Goal: Transaction & Acquisition: Purchase product/service

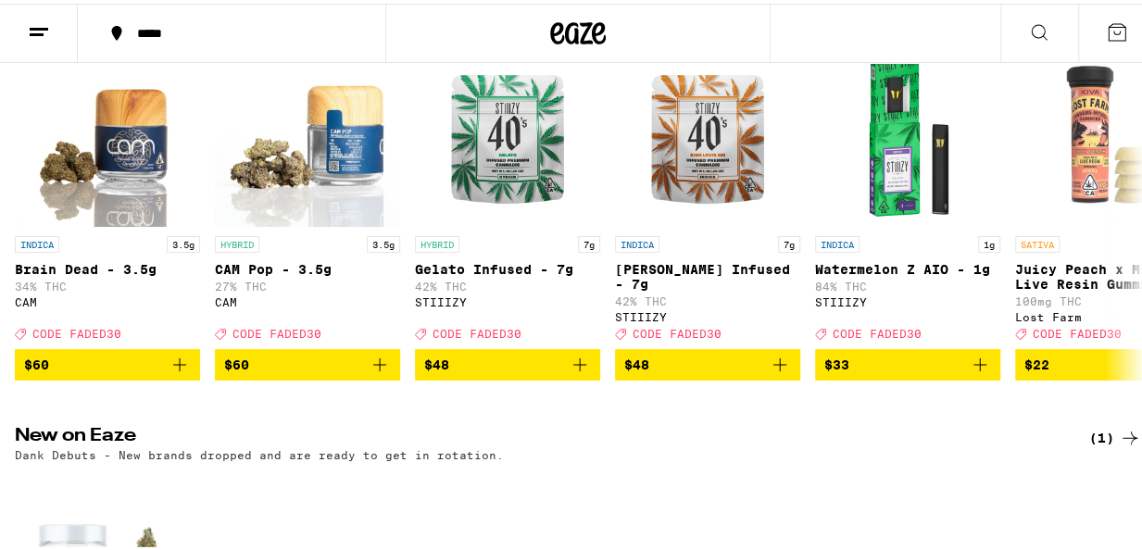
scroll to position [185, 0]
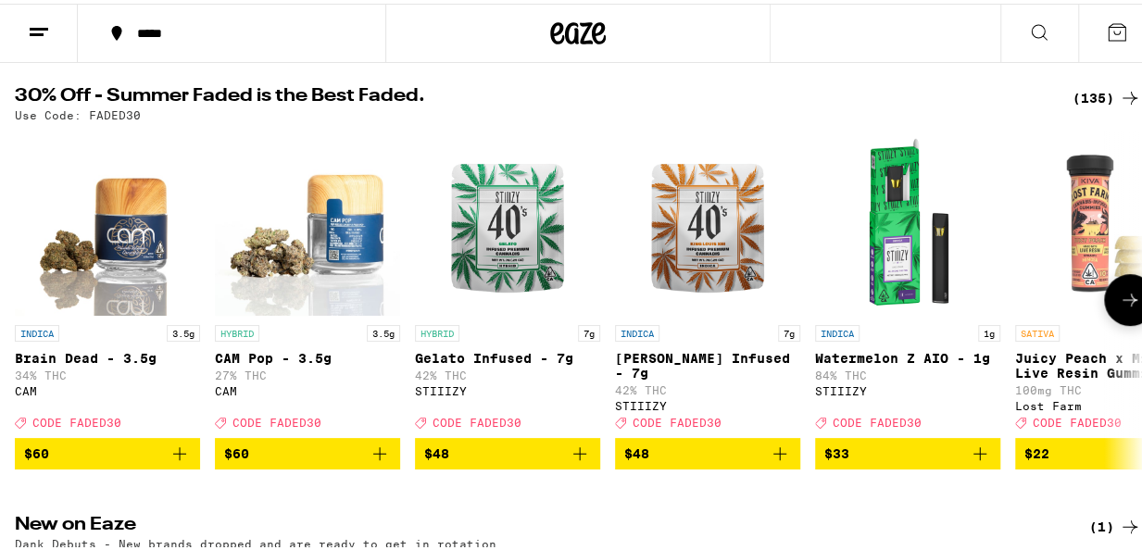
click at [1119, 302] on icon at bounding box center [1130, 296] width 22 height 22
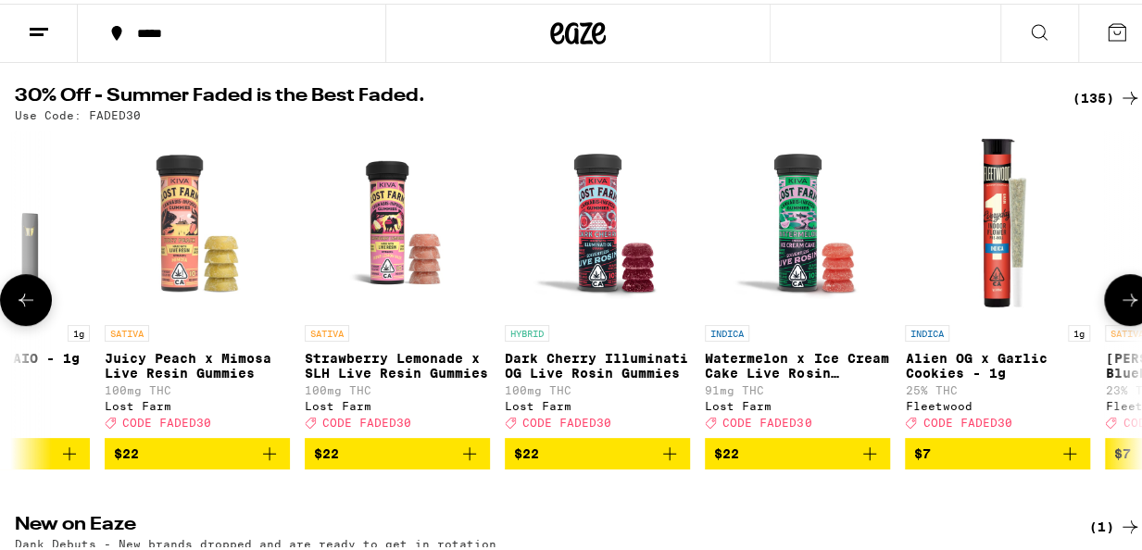
click at [1119, 302] on icon at bounding box center [1130, 296] width 22 height 22
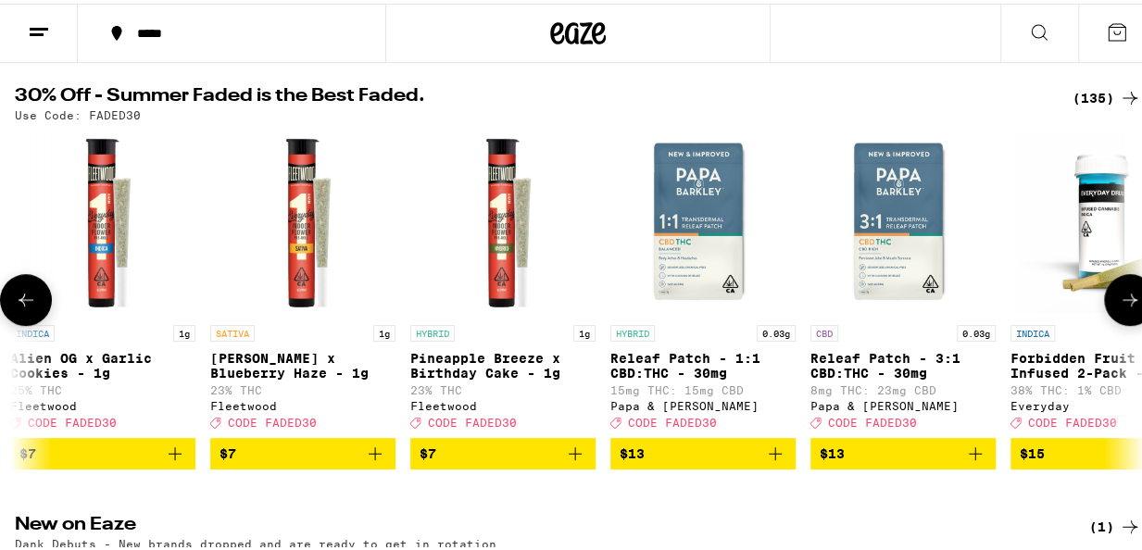
click at [1119, 302] on icon at bounding box center [1130, 296] width 22 height 22
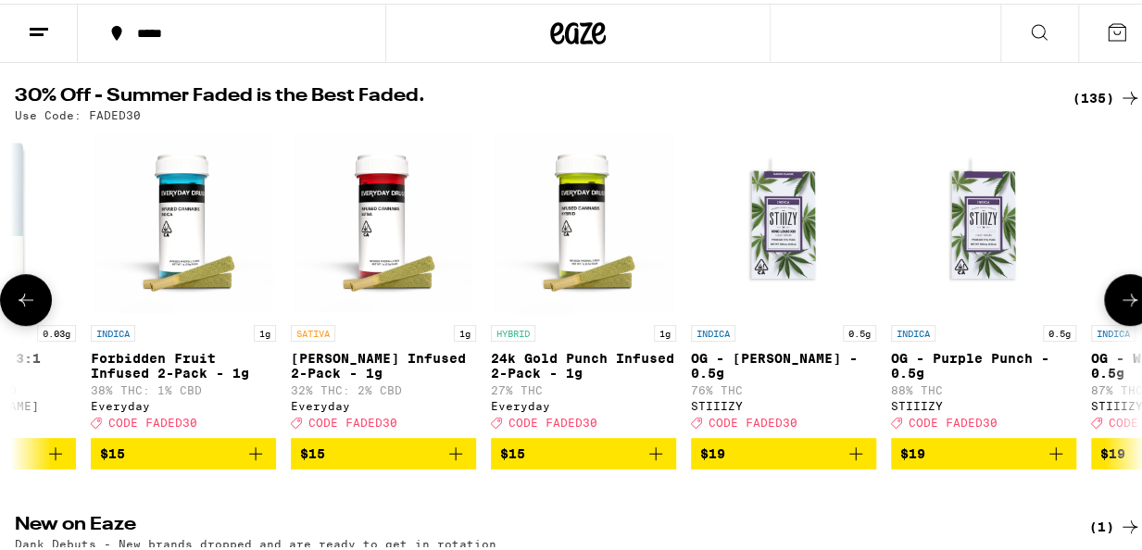
click at [1119, 302] on icon at bounding box center [1130, 296] width 22 height 22
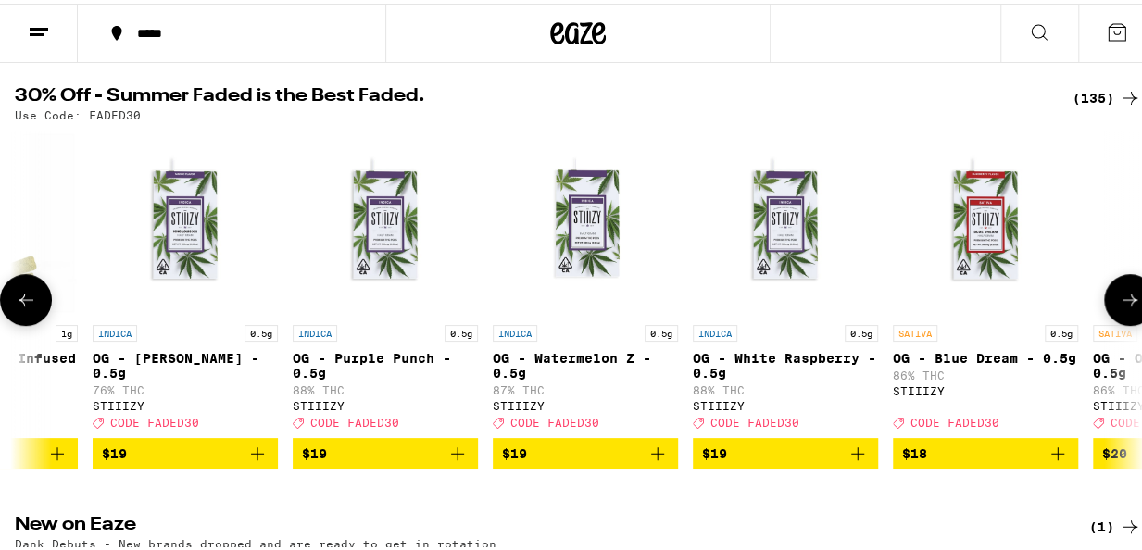
click at [1119, 302] on icon at bounding box center [1130, 296] width 22 height 22
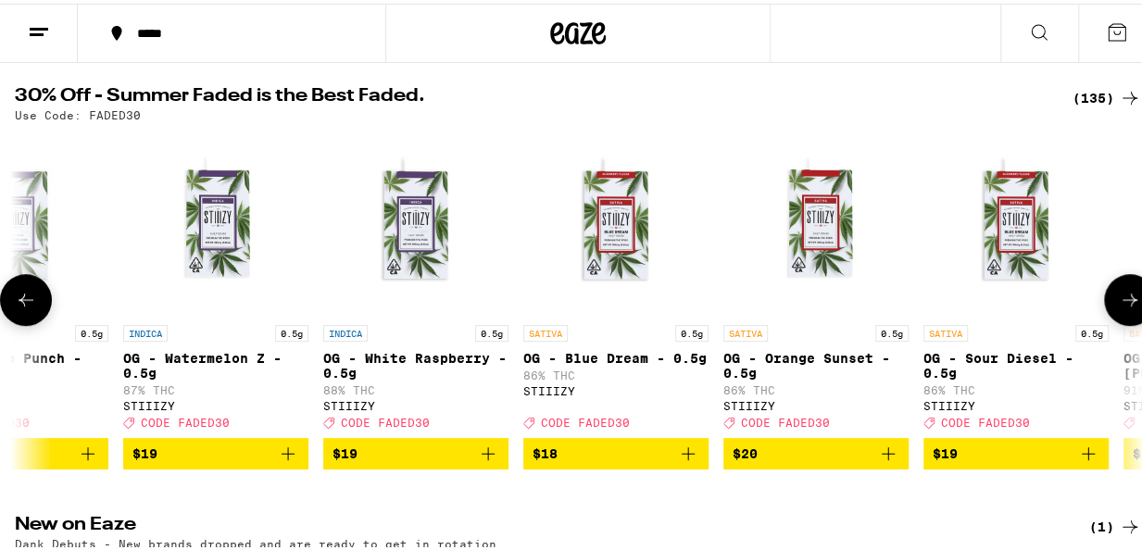
click at [1119, 302] on icon at bounding box center [1130, 296] width 22 height 22
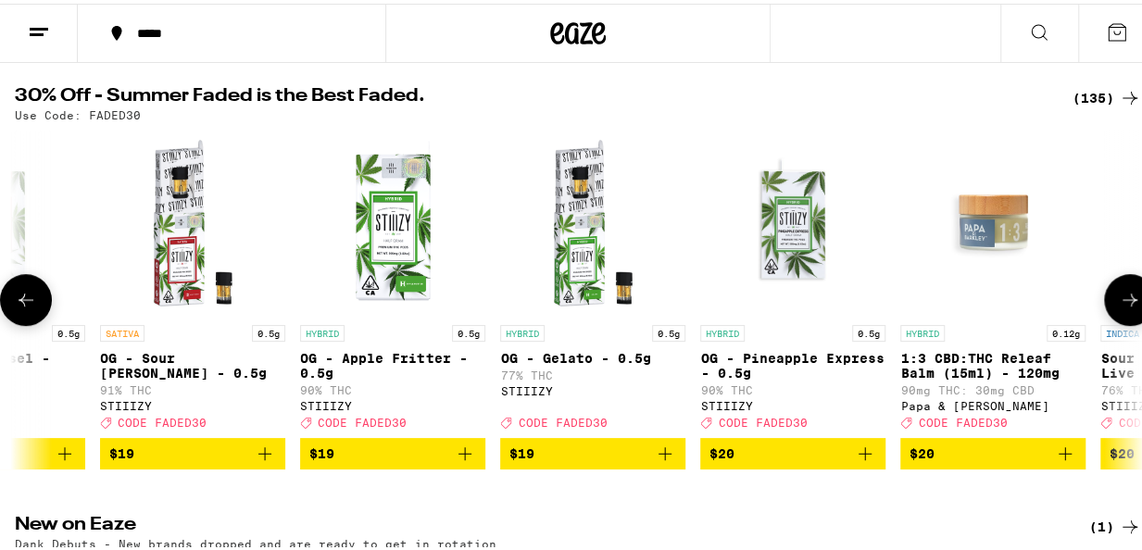
click at [1119, 302] on icon at bounding box center [1130, 296] width 22 height 22
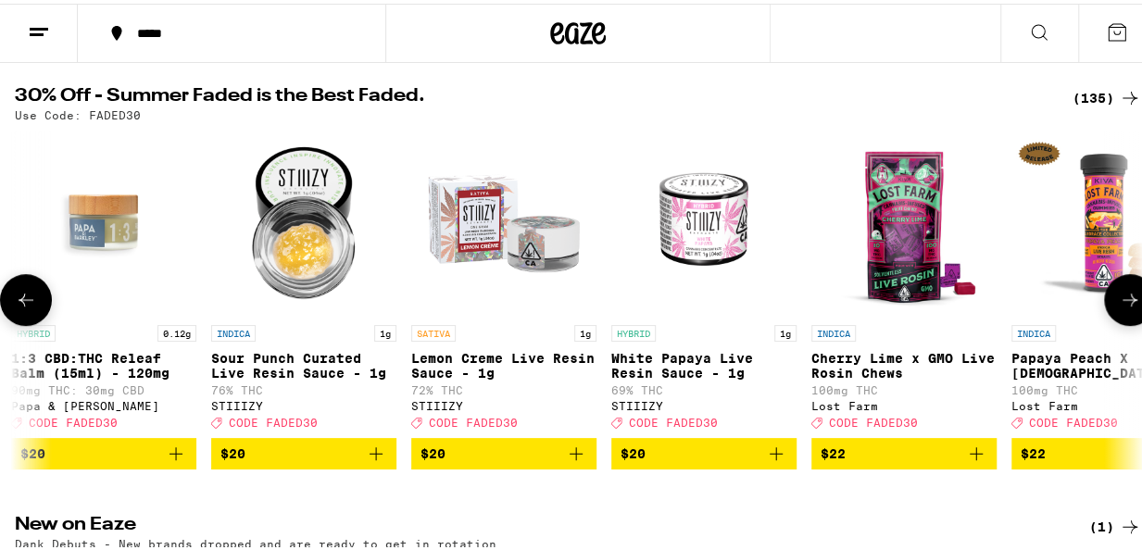
click at [1119, 302] on icon at bounding box center [1130, 296] width 22 height 22
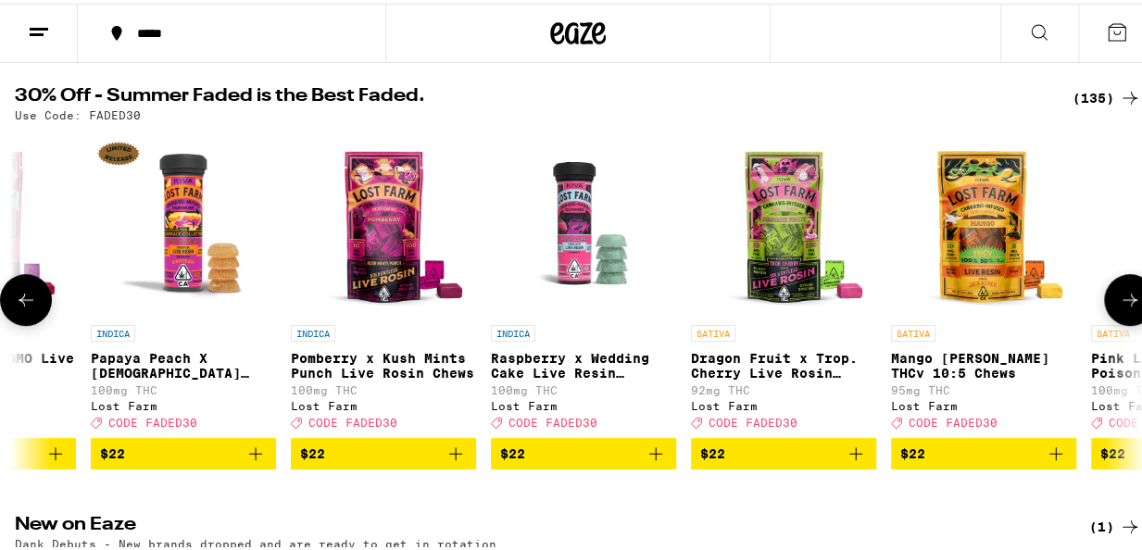
click at [1119, 302] on icon at bounding box center [1130, 296] width 22 height 22
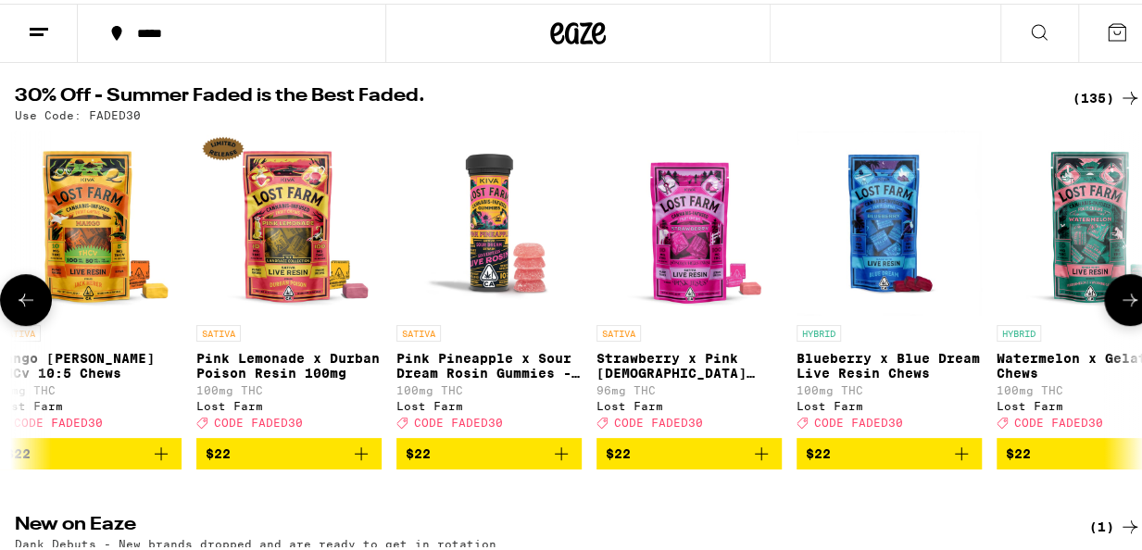
click at [1119, 302] on icon at bounding box center [1130, 296] width 22 height 22
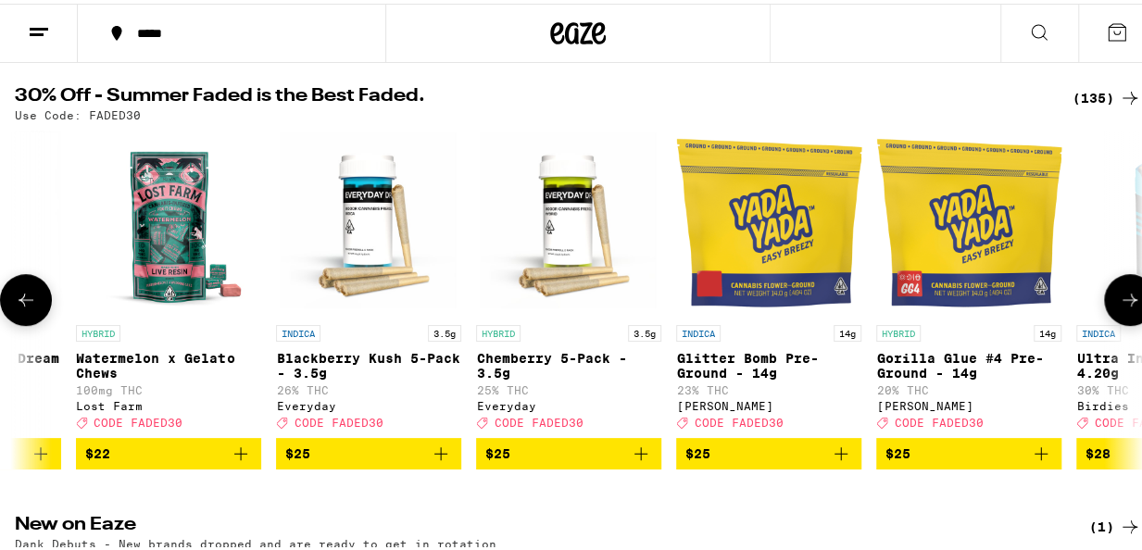
click at [1119, 302] on icon at bounding box center [1130, 296] width 22 height 22
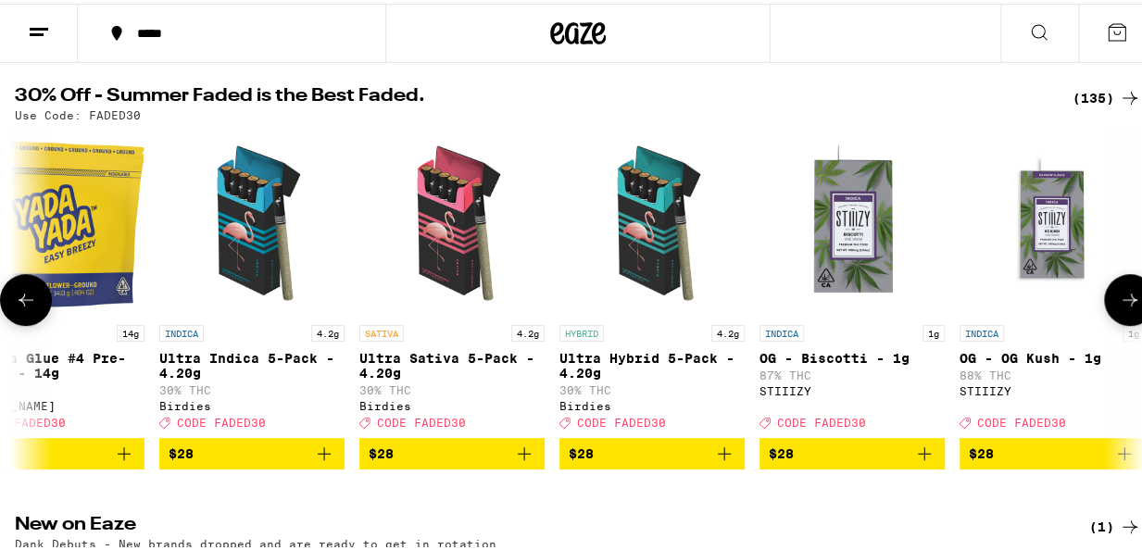
click at [1119, 302] on icon at bounding box center [1130, 296] width 22 height 22
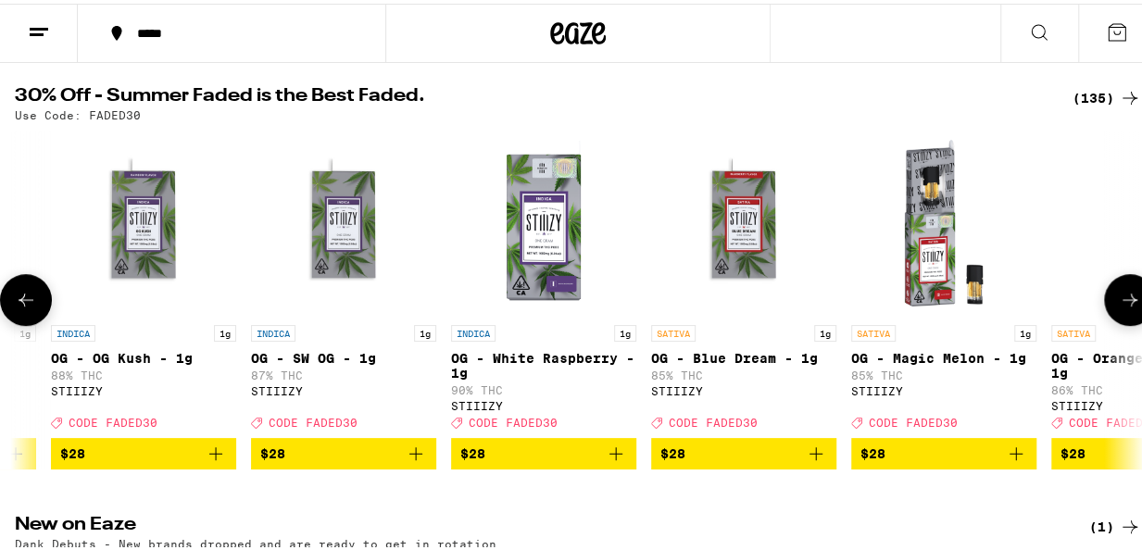
click at [1119, 302] on icon at bounding box center [1130, 296] width 22 height 22
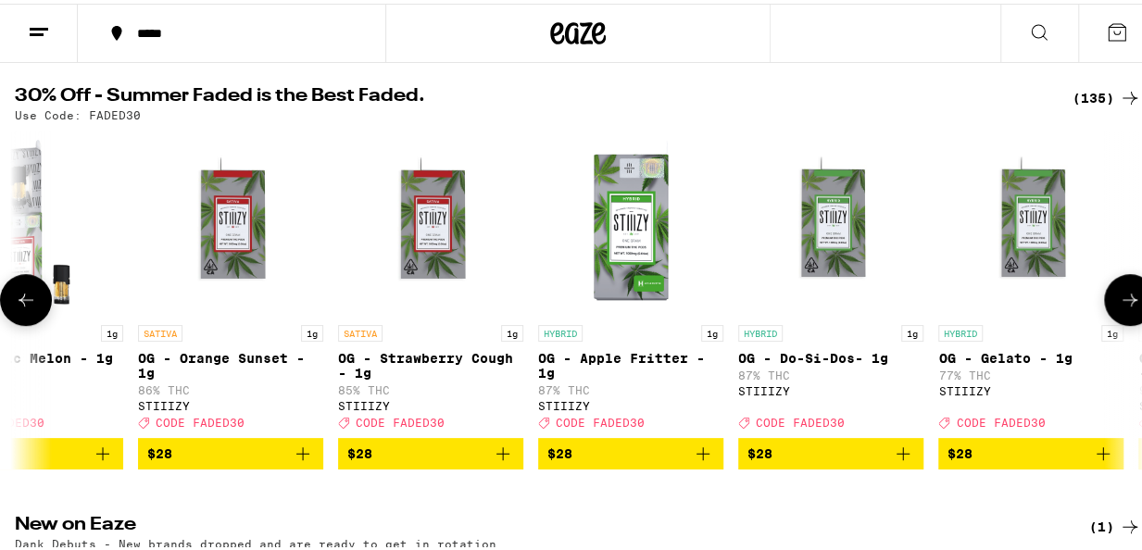
click at [1119, 302] on icon at bounding box center [1130, 296] width 22 height 22
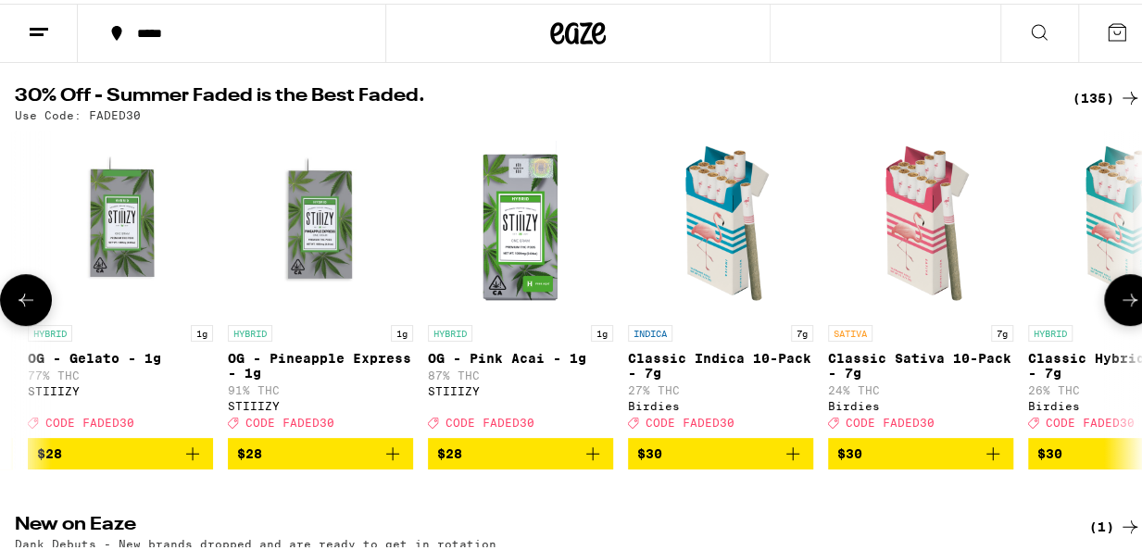
click at [1119, 302] on icon at bounding box center [1130, 296] width 22 height 22
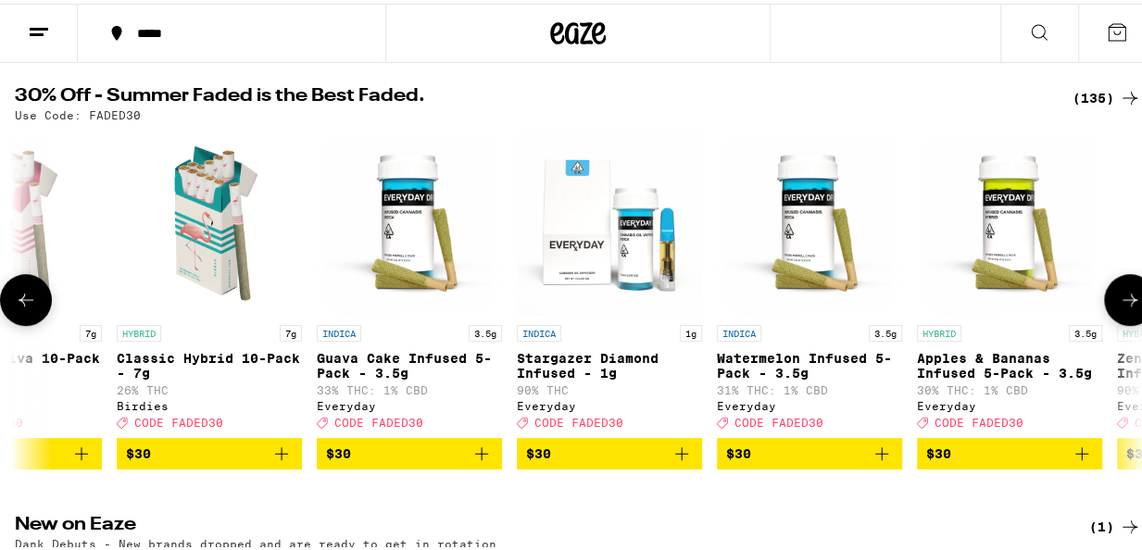
click at [1119, 302] on icon at bounding box center [1130, 296] width 22 height 22
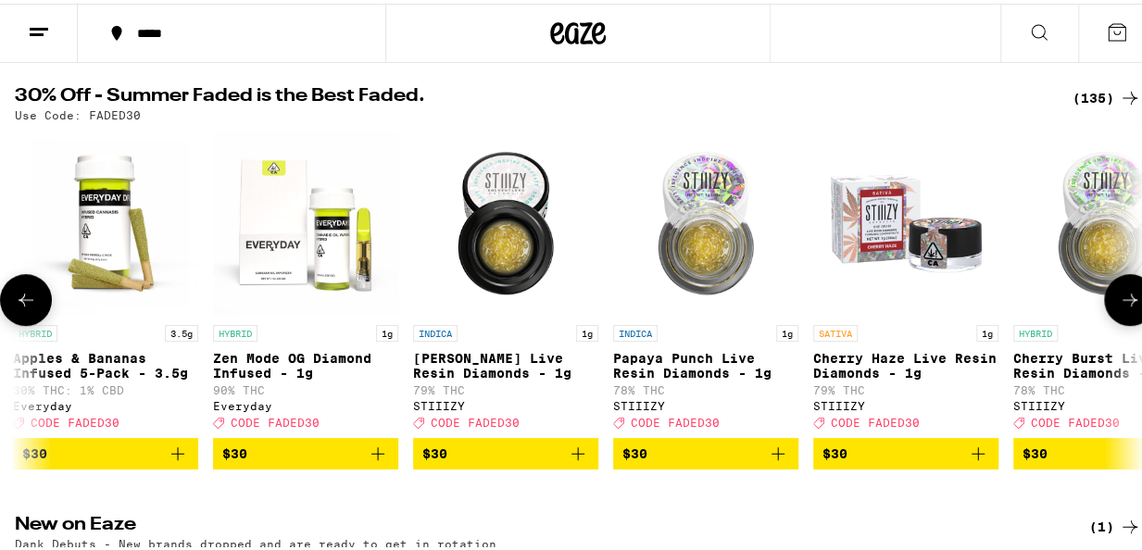
click at [1119, 302] on icon at bounding box center [1130, 296] width 22 height 22
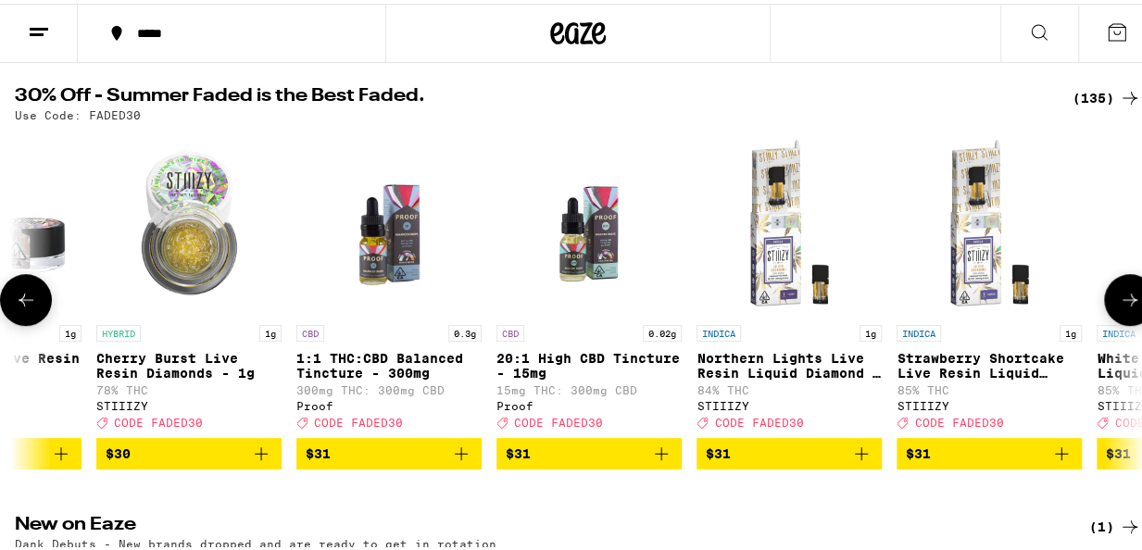
click at [1119, 302] on icon at bounding box center [1130, 296] width 22 height 22
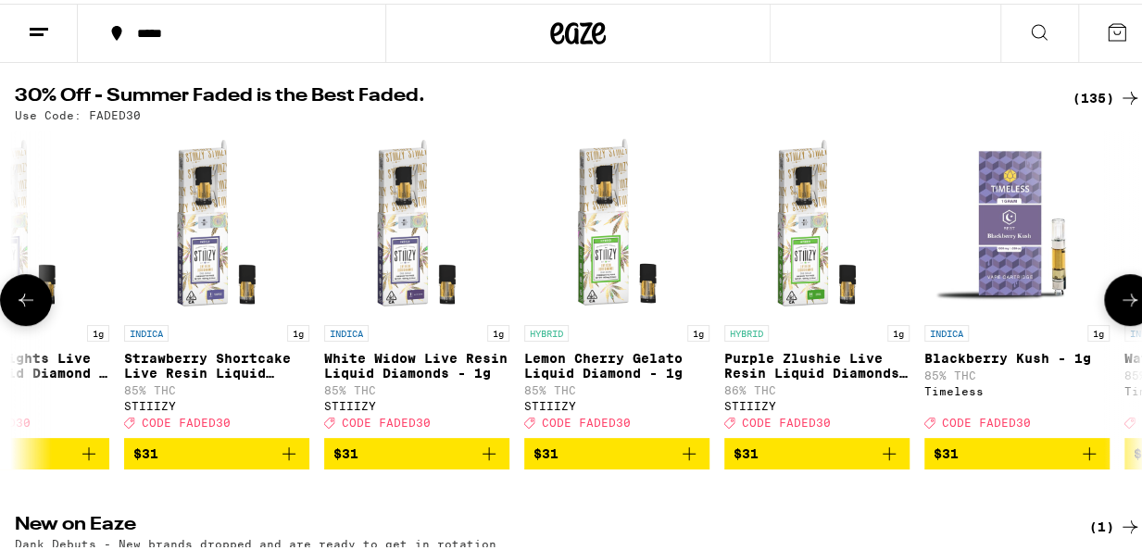
scroll to position [0, 15633]
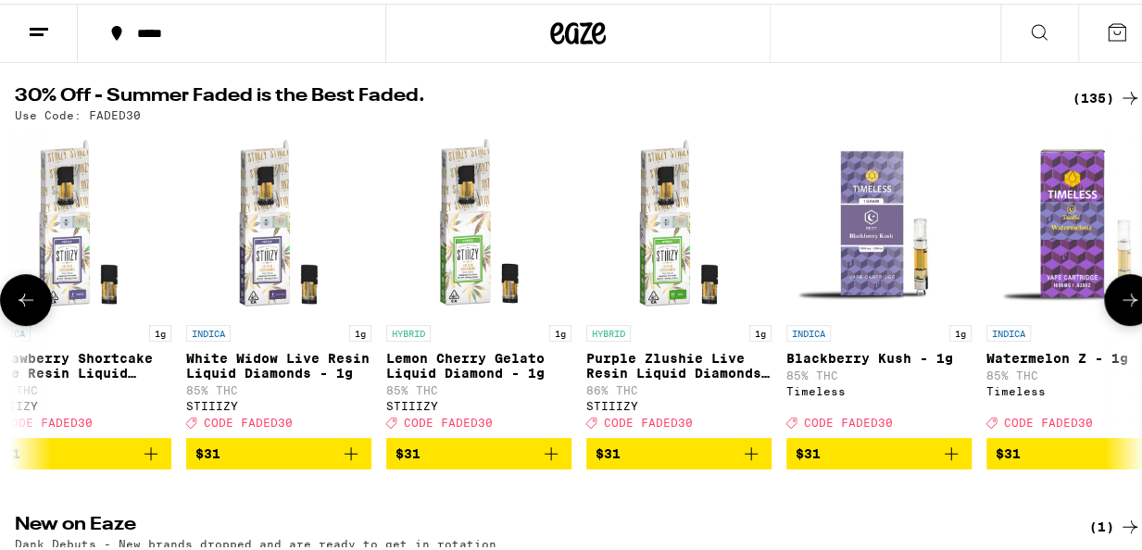
click at [31, 307] on icon at bounding box center [26, 296] width 22 height 22
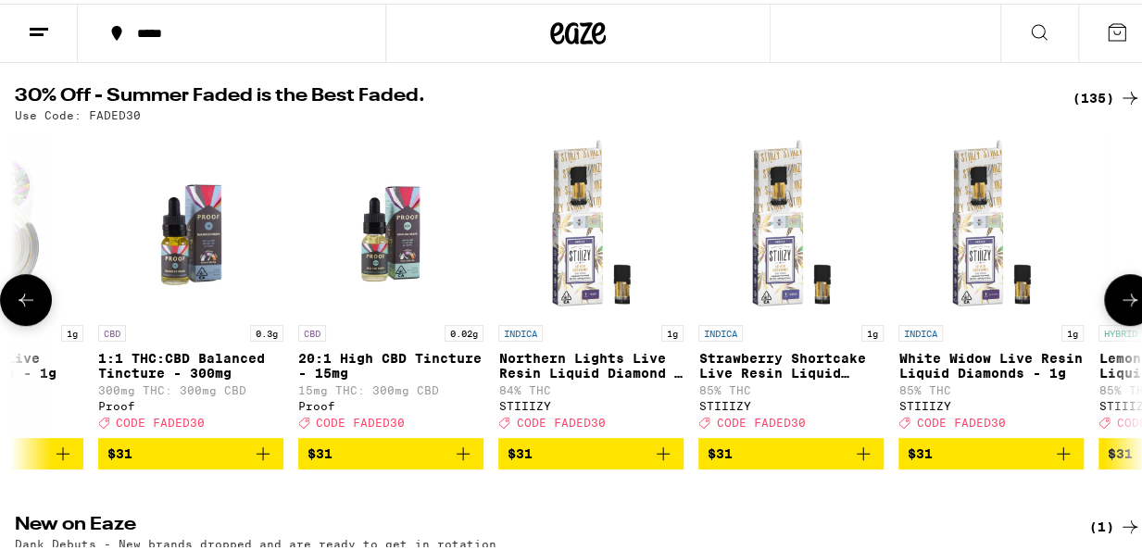
scroll to position [0, 14722]
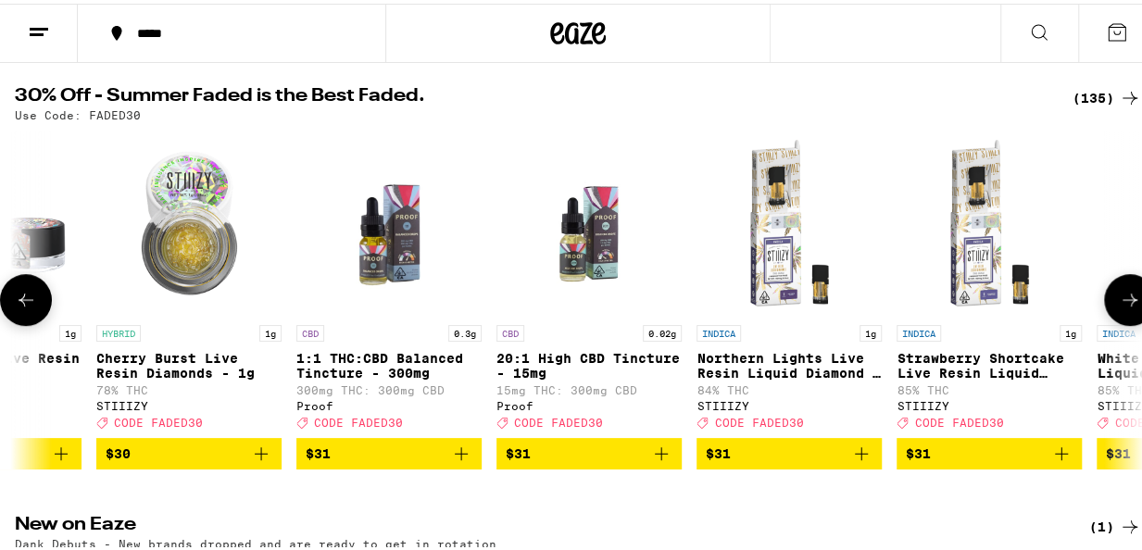
click at [1120, 303] on icon at bounding box center [1130, 296] width 22 height 22
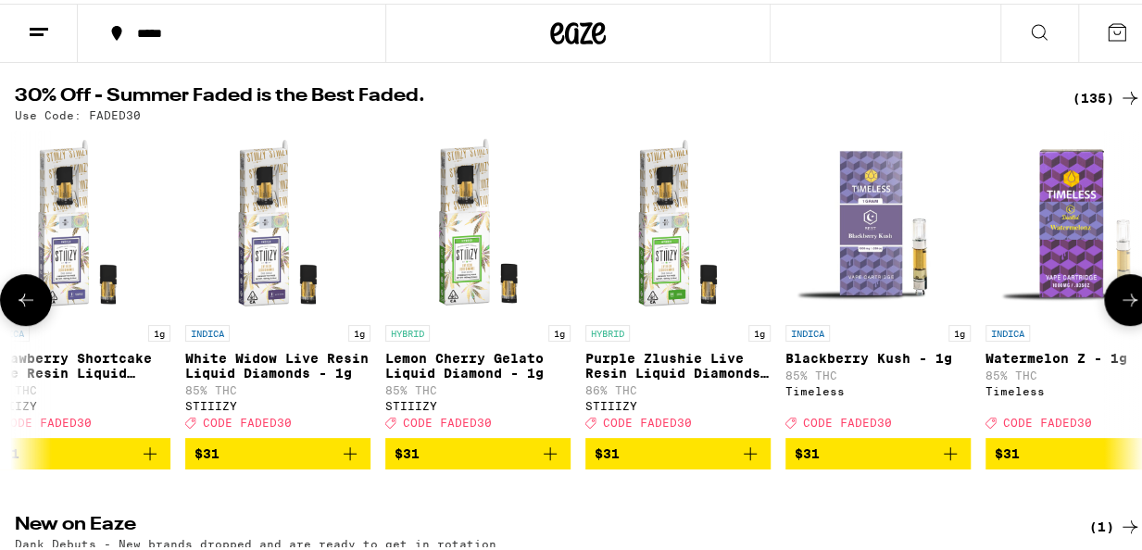
click at [1121, 307] on icon at bounding box center [1130, 296] width 22 height 22
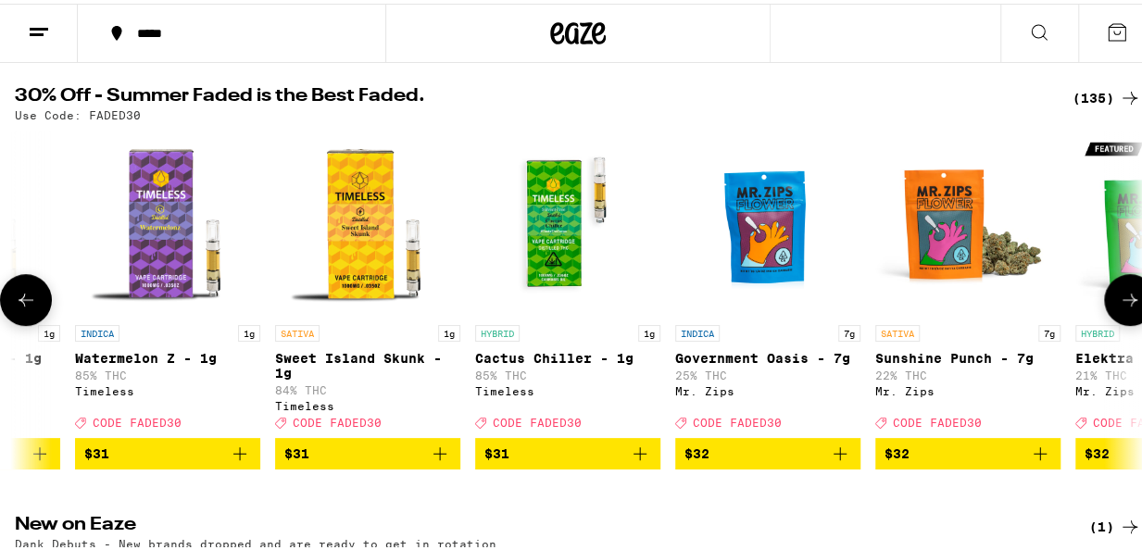
click at [1120, 307] on icon at bounding box center [1130, 296] width 22 height 22
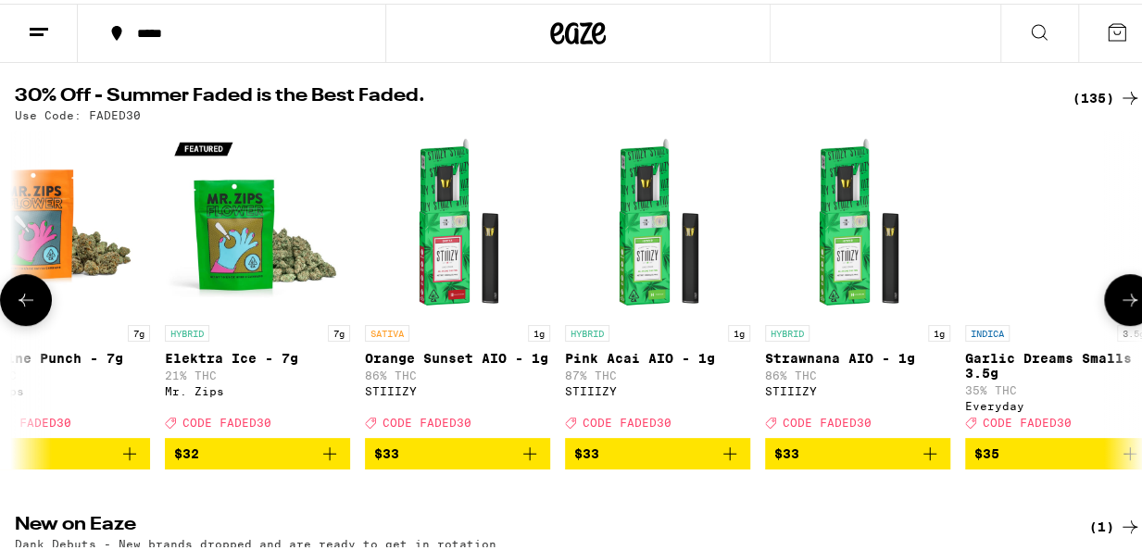
click at [1120, 307] on icon at bounding box center [1130, 296] width 22 height 22
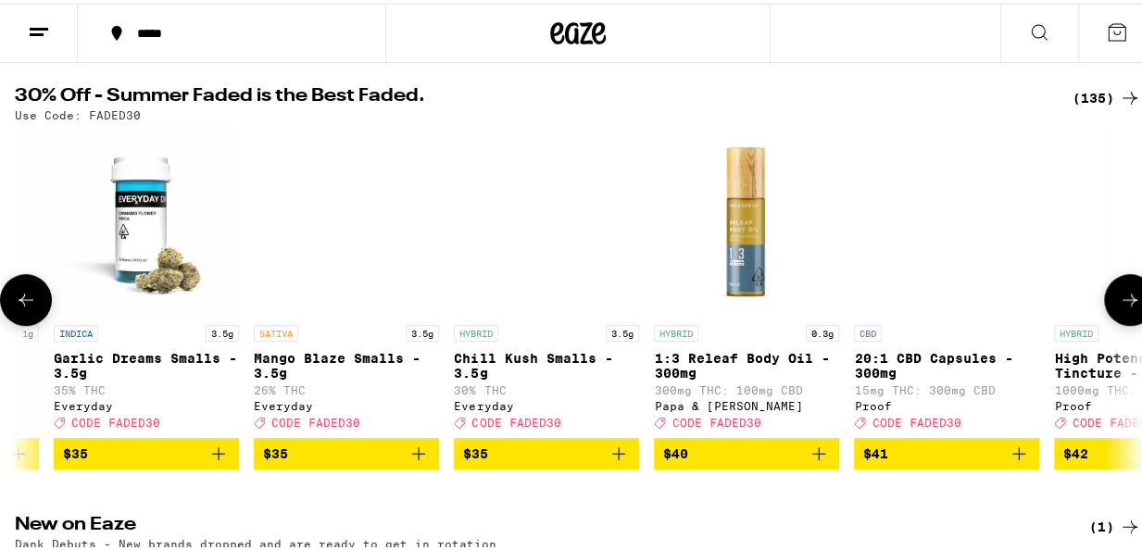
click at [1120, 307] on icon at bounding box center [1130, 296] width 22 height 22
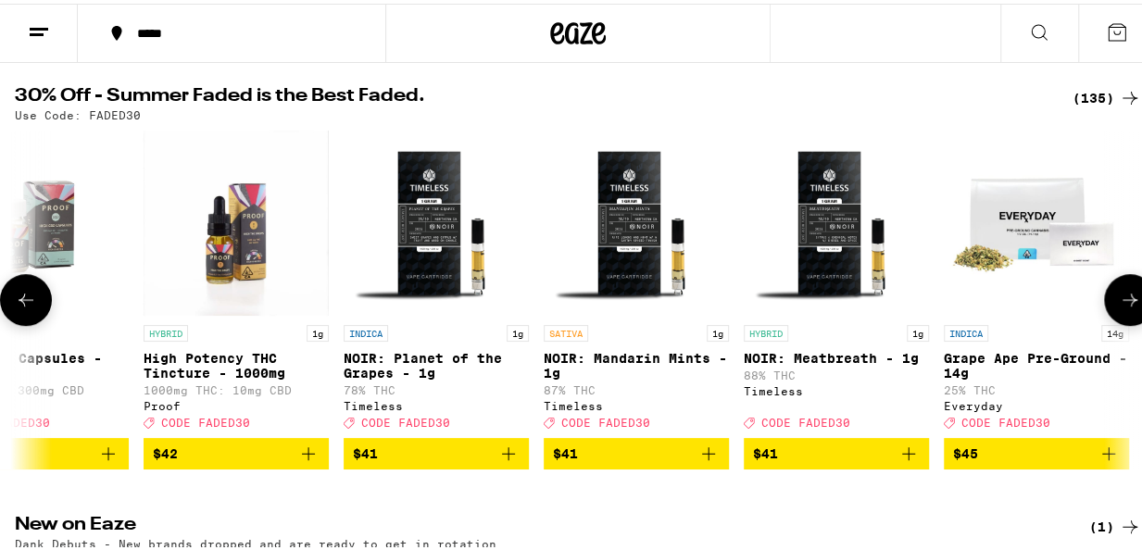
click at [1120, 307] on icon at bounding box center [1130, 296] width 22 height 22
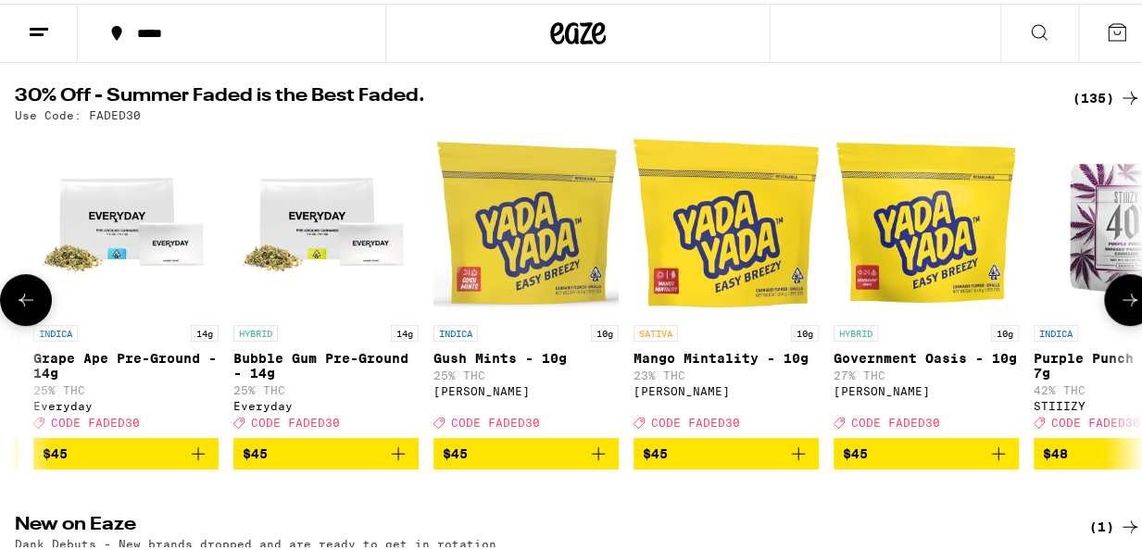
click at [1120, 307] on icon at bounding box center [1130, 296] width 22 height 22
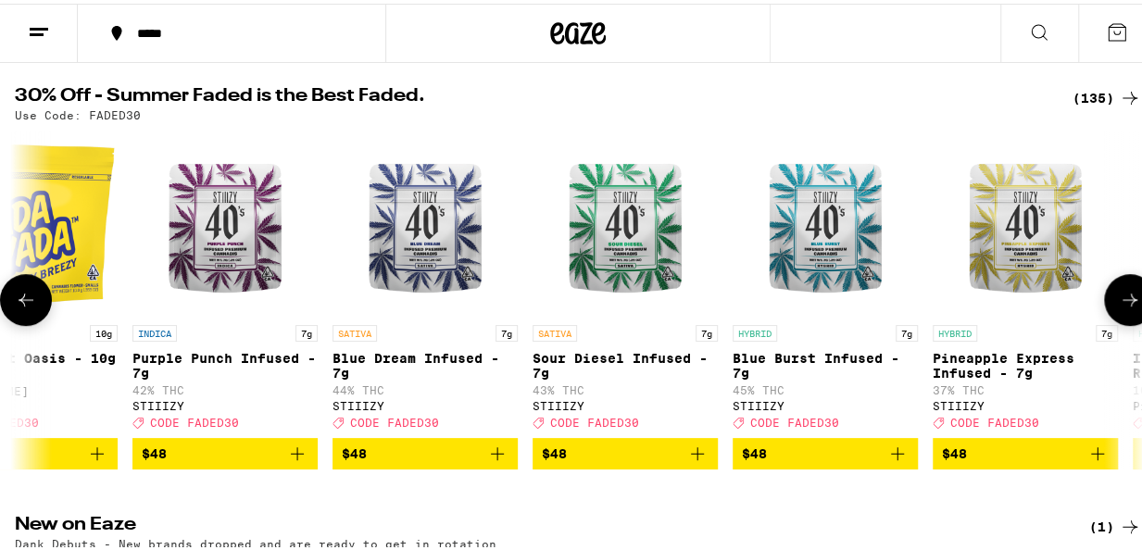
click at [1120, 307] on icon at bounding box center [1130, 296] width 22 height 22
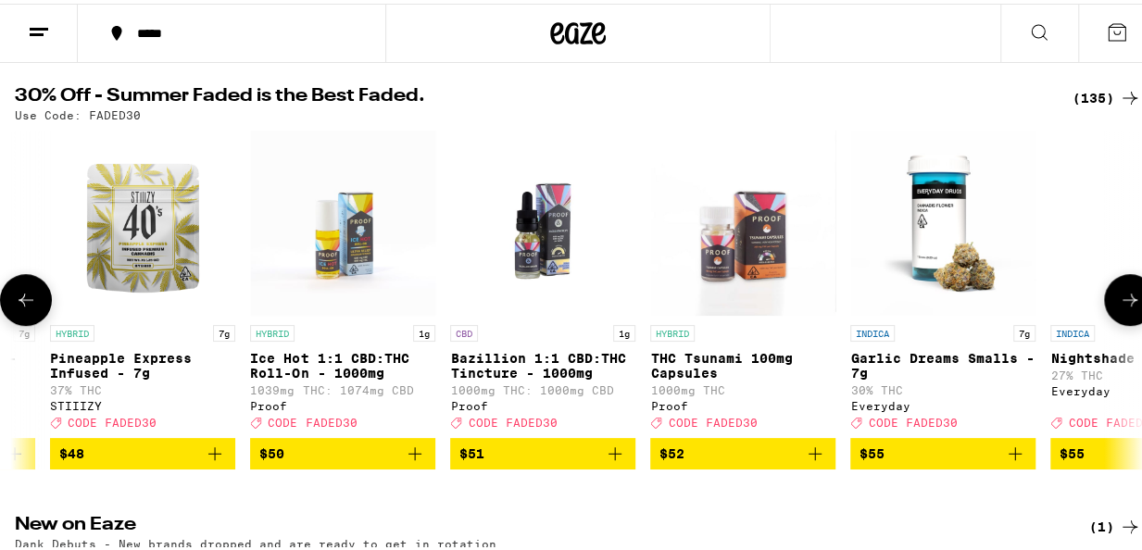
click at [1120, 307] on icon at bounding box center [1130, 296] width 22 height 22
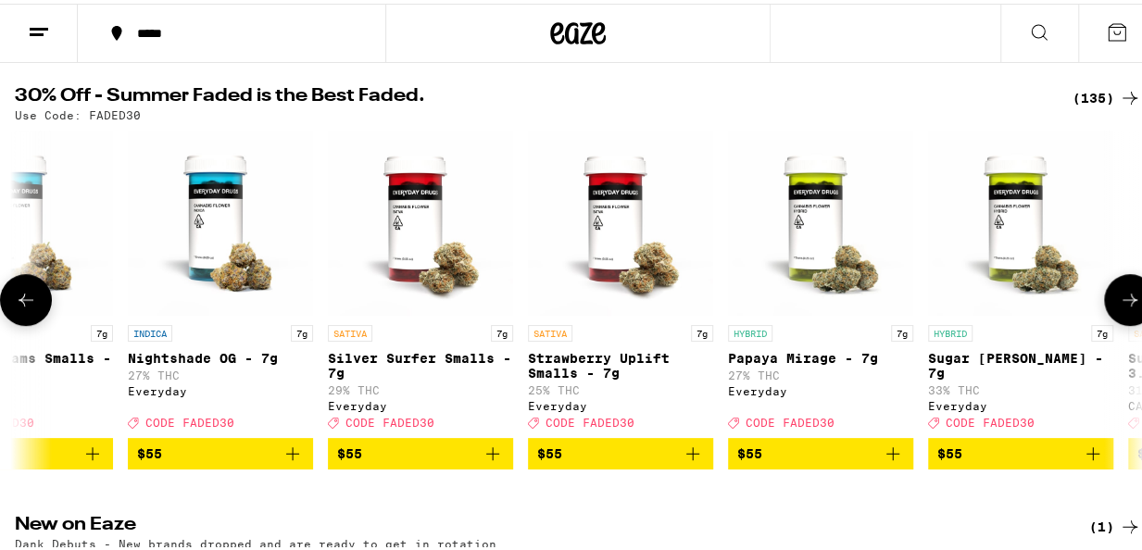
click at [1120, 307] on icon at bounding box center [1130, 296] width 22 height 22
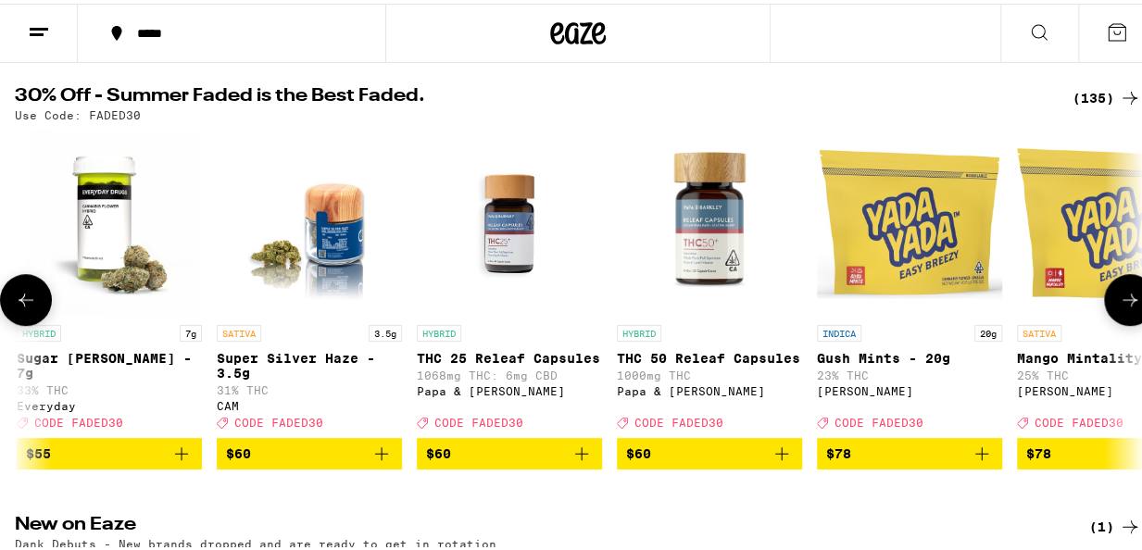
click at [1120, 307] on icon at bounding box center [1130, 296] width 22 height 22
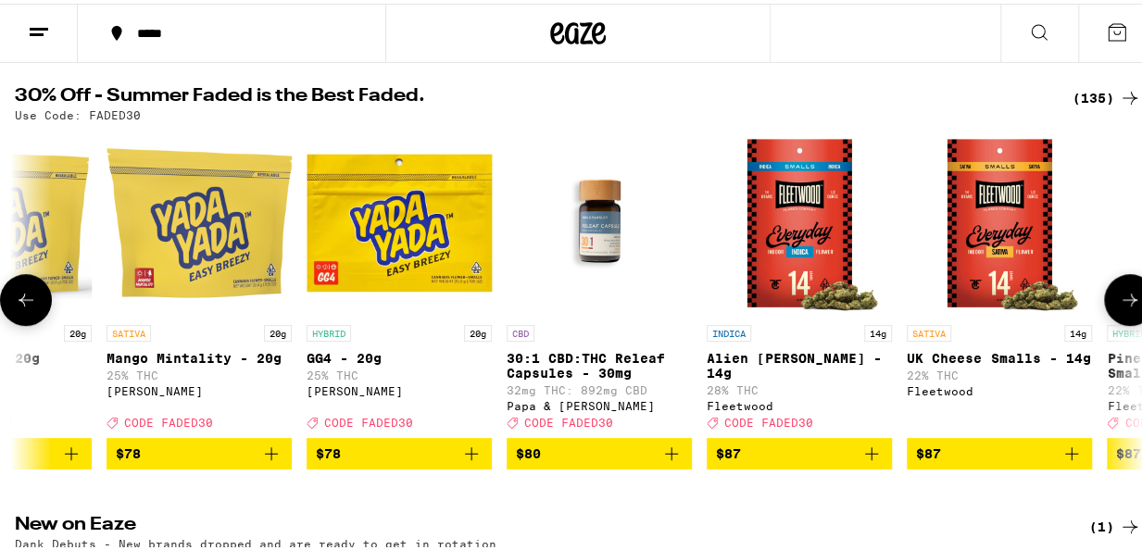
click at [1120, 307] on icon at bounding box center [1130, 296] width 22 height 22
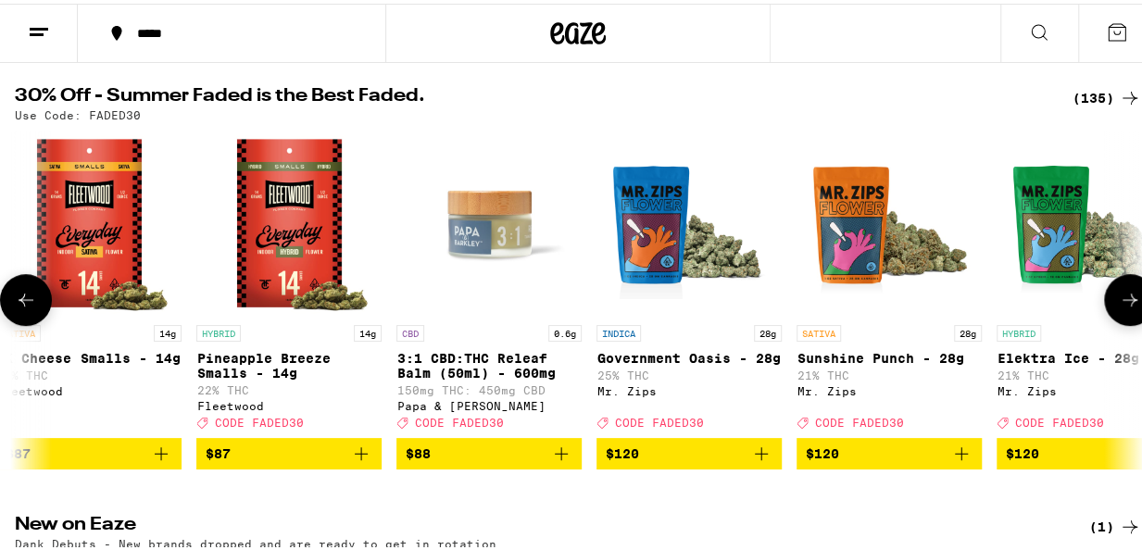
click at [1120, 307] on icon at bounding box center [1130, 296] width 22 height 22
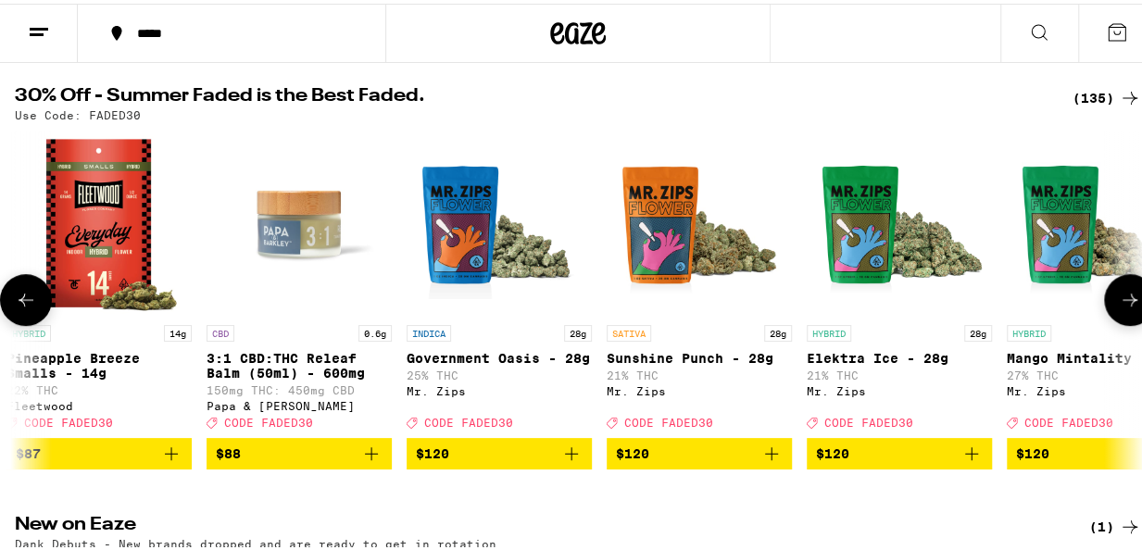
scroll to position [0, 25895]
